Goal: Transaction & Acquisition: Purchase product/service

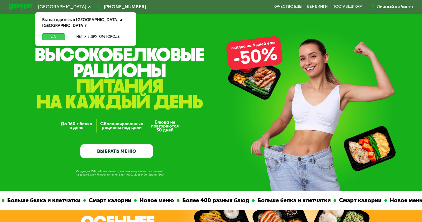
click at [50, 33] on button "Да" at bounding box center [53, 36] width 22 height 7
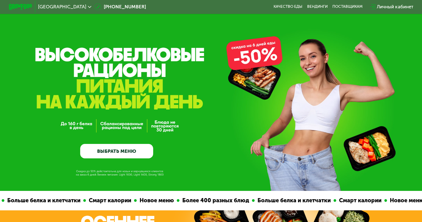
click at [115, 151] on link "ВЫБРАТЬ МЕНЮ" at bounding box center [116, 151] width 73 height 15
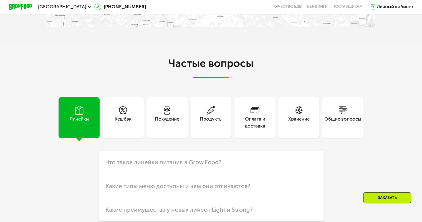
scroll to position [1167, 0]
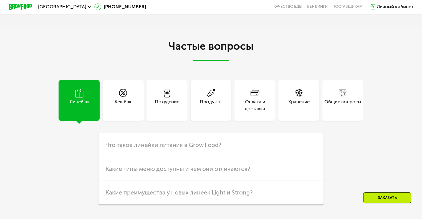
click at [170, 112] on div "Похудение" at bounding box center [167, 105] width 24 height 14
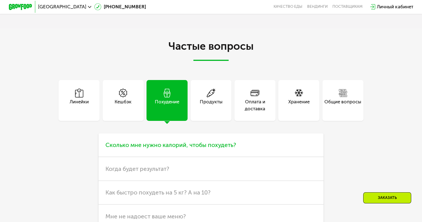
click at [169, 148] on span "Сколько мне нужно калорий, чтобы похудеть?" at bounding box center [171, 144] width 131 height 7
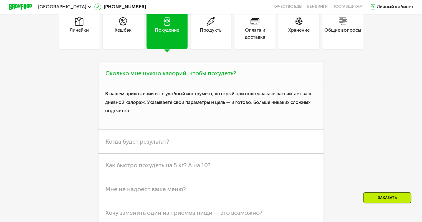
scroll to position [1250, 0]
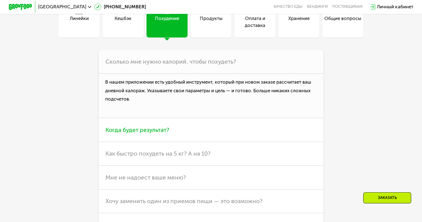
click at [164, 133] on span "Когда будет результат?" at bounding box center [138, 129] width 64 height 7
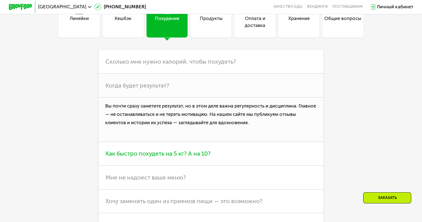
click at [160, 157] on span "Как быстро похудеть на 5 кг? А на 10?" at bounding box center [158, 153] width 105 height 7
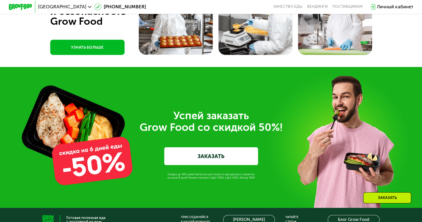
scroll to position [1555, 0]
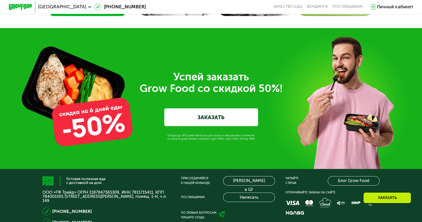
click at [211, 126] on link "ЗАКАЗАТЬ" at bounding box center [211, 116] width 94 height 17
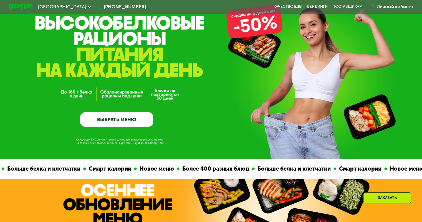
scroll to position [19, 0]
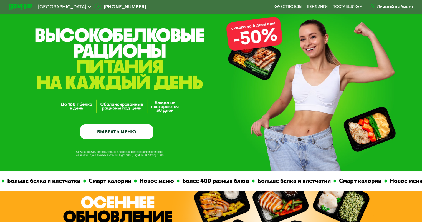
click at [123, 131] on link "ВЫБРАТЬ МЕНЮ" at bounding box center [116, 131] width 73 height 15
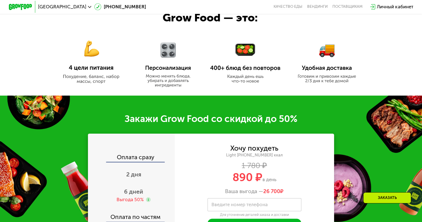
scroll to position [325, 0]
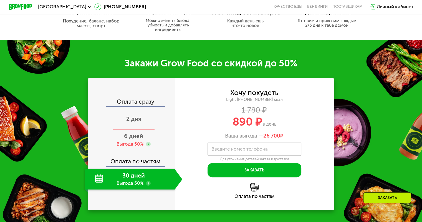
click at [136, 119] on span "2 дня" at bounding box center [133, 118] width 15 height 7
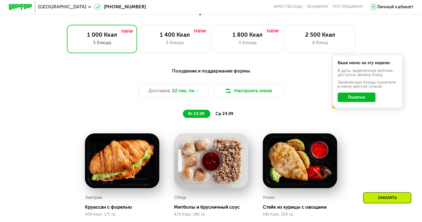
scroll to position [408, 0]
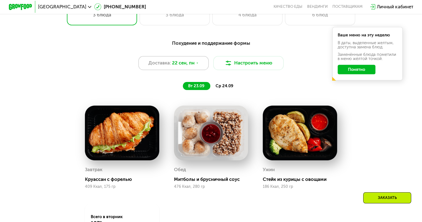
click at [193, 66] on span "22 сен, пн" at bounding box center [183, 62] width 22 height 7
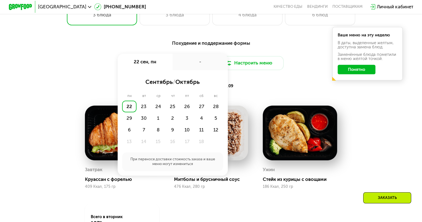
click at [44, 66] on div "Доставка: 22 сен, пн 22 сен, пн - сентябрь / октябрь пн вт ср чт пт сб вс 22 23…" at bounding box center [210, 63] width 347 height 14
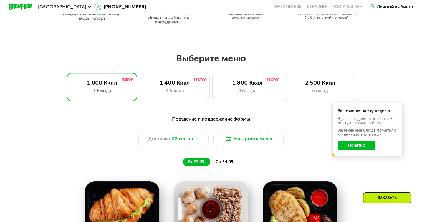
scroll to position [325, 0]
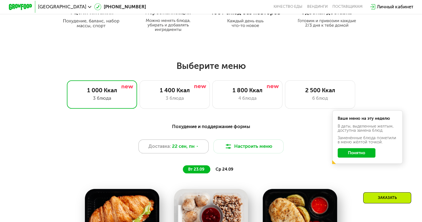
click at [198, 147] on use at bounding box center [198, 146] width 2 height 1
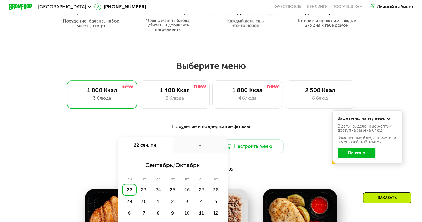
click at [40, 157] on div "Похудение и поддержание формы Доставка: 22 сен, пн 22 сен, пн - сентябрь / октя…" at bounding box center [210, 148] width 347 height 51
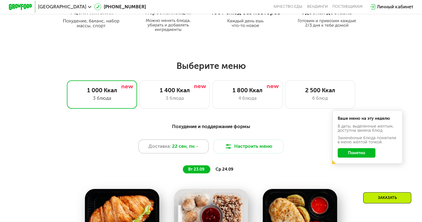
click at [200, 149] on div "Доставка: 22 сен, пн" at bounding box center [174, 146] width 71 height 14
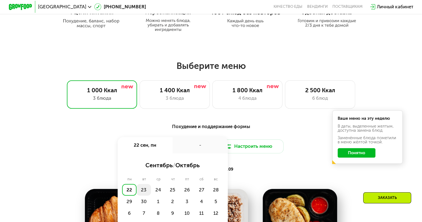
click at [142, 190] on div "23" at bounding box center [144, 190] width 14 height 12
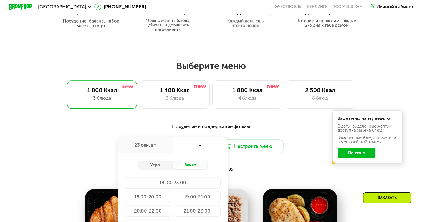
click at [200, 149] on div "-" at bounding box center [200, 145] width 55 height 16
click at [146, 147] on div "23 сен, вт" at bounding box center [145, 145] width 55 height 16
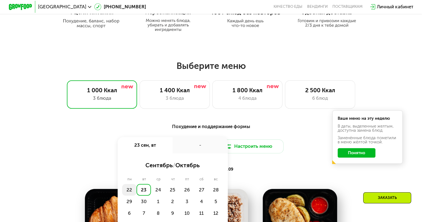
click at [129, 192] on div "22" at bounding box center [129, 190] width 14 height 12
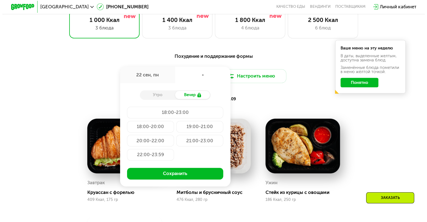
scroll to position [408, 0]
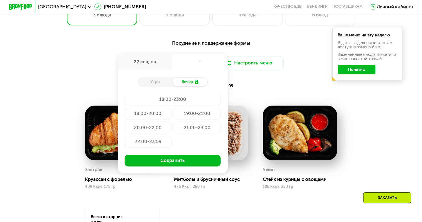
click at [151, 84] on div "Утро" at bounding box center [154, 82] width 35 height 8
click at [64, 76] on div "Похудение и поддержание формы Доставка: 22 сен, пн 22 сен, пн - Утро Вечер 18:0…" at bounding box center [210, 64] width 347 height 51
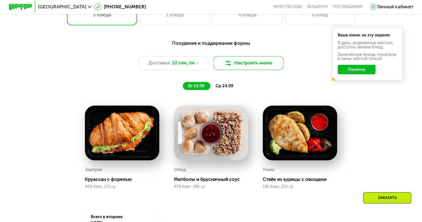
click at [247, 66] on button "Настроить меню" at bounding box center [249, 63] width 71 height 14
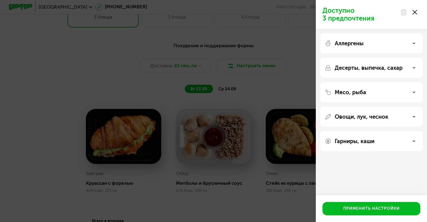
click at [412, 117] on icon at bounding box center [413, 116] width 3 height 3
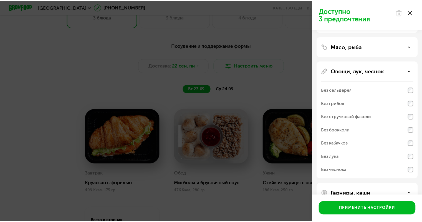
scroll to position [56, 0]
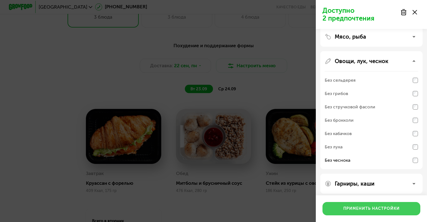
click at [380, 206] on div "Применить настройки" at bounding box center [371, 209] width 56 height 6
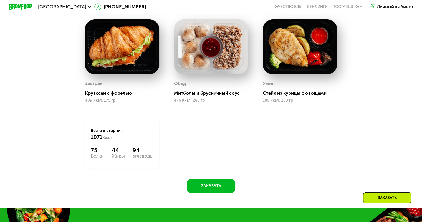
scroll to position [436, 0]
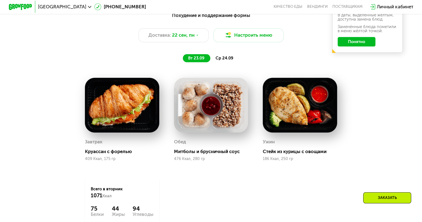
click at [224, 61] on span "ср 24.09" at bounding box center [225, 58] width 18 height 5
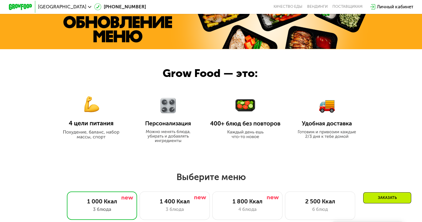
scroll to position [158, 0]
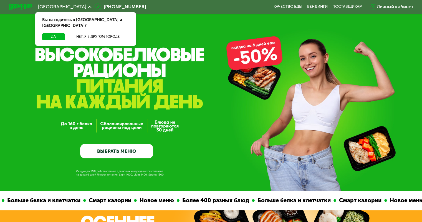
click at [138, 152] on link "ВЫБРАТЬ МЕНЮ" at bounding box center [116, 151] width 73 height 15
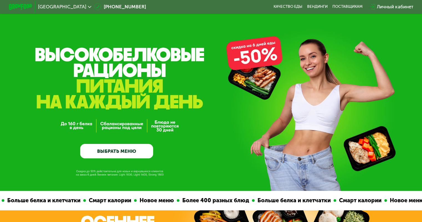
click at [121, 151] on link "ВЫБРАТЬ МЕНЮ" at bounding box center [116, 151] width 73 height 15
click at [123, 151] on link "ВЫБРАТЬ МЕНЮ" at bounding box center [116, 151] width 73 height 15
click at [141, 87] on div "GrowFood — доставка правильного питания ВЫБРАТЬ МЕНЮ" at bounding box center [116, 112] width 73 height 91
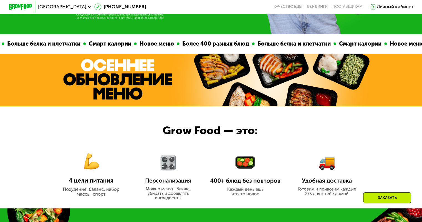
scroll to position [156, 0]
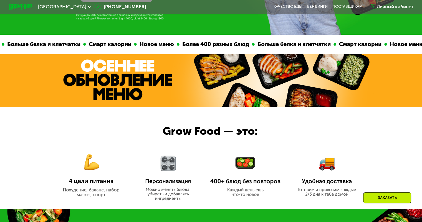
click at [260, 85] on img at bounding box center [282, 80] width 180 height 52
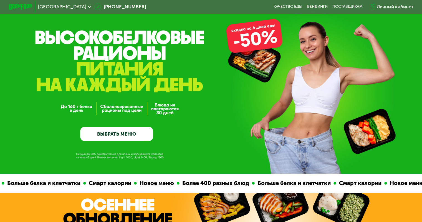
click at [132, 137] on link "ВЫБРАТЬ МЕНЮ" at bounding box center [116, 134] width 73 height 15
click at [258, 42] on div "GrowFood — доставка правильного питания ВЫБРАТЬ МЕНЮ" at bounding box center [211, 78] width 422 height 191
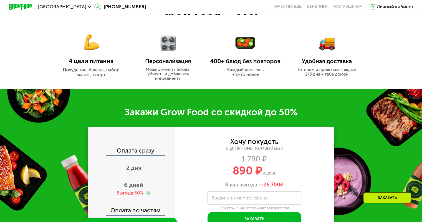
scroll to position [278, 0]
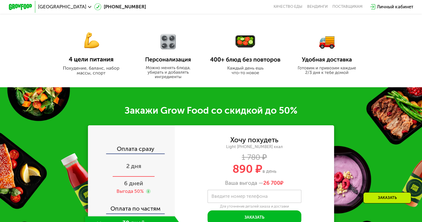
click at [134, 169] on span "2 дня" at bounding box center [133, 165] width 15 height 7
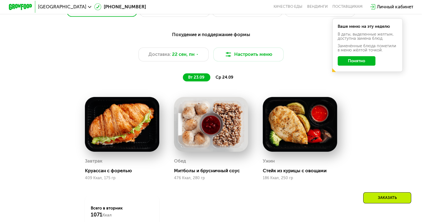
scroll to position [417, 0]
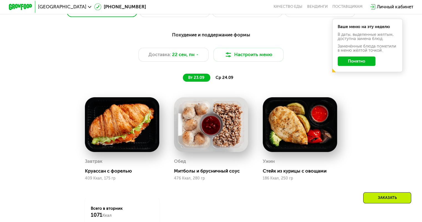
click at [369, 65] on button "Понятно" at bounding box center [357, 60] width 38 height 9
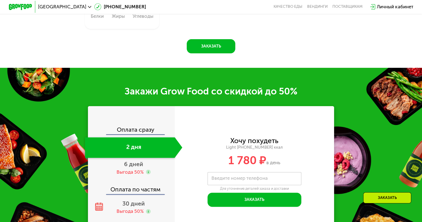
scroll to position [639, 0]
